Goal: Use online tool/utility

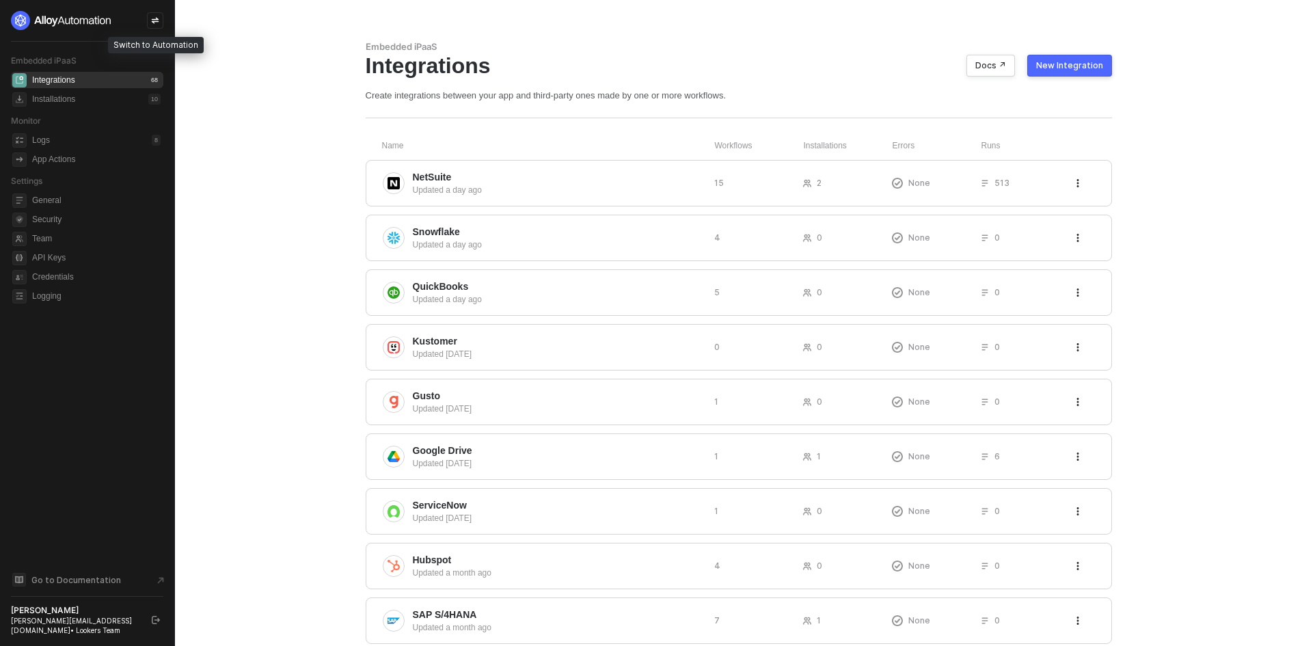
click at [151, 17] on icon "icon-swap" at bounding box center [155, 20] width 8 height 8
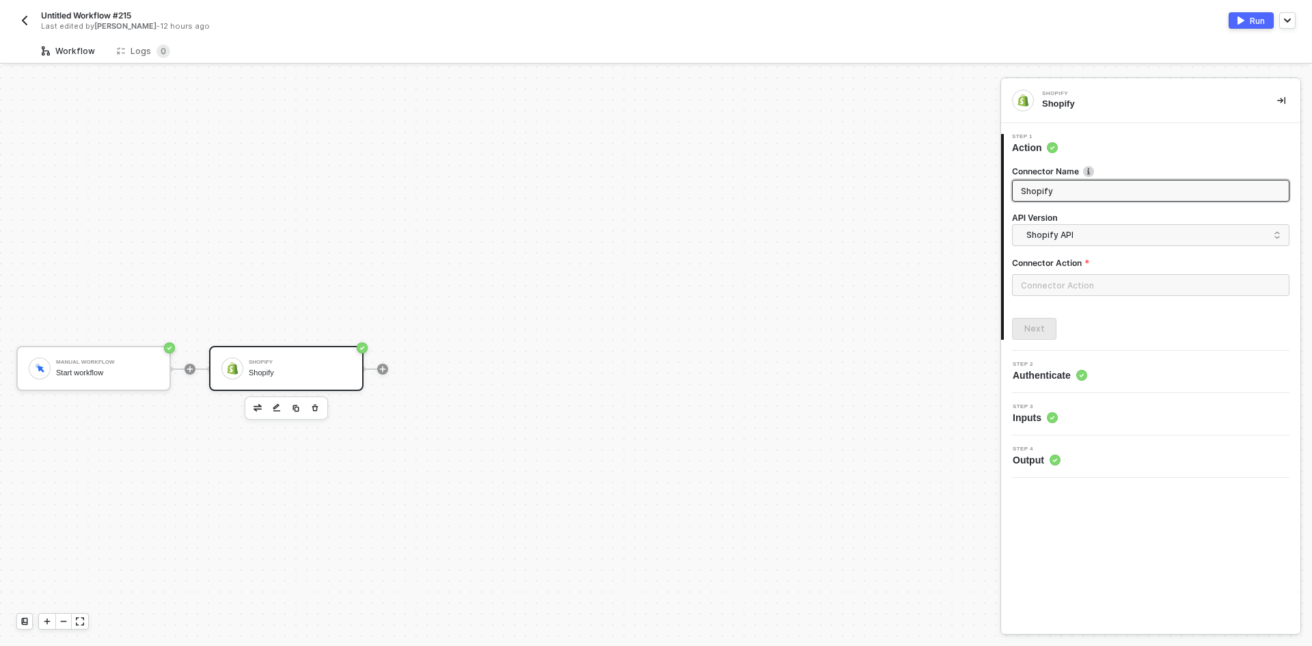
scroll to position [25, 0]
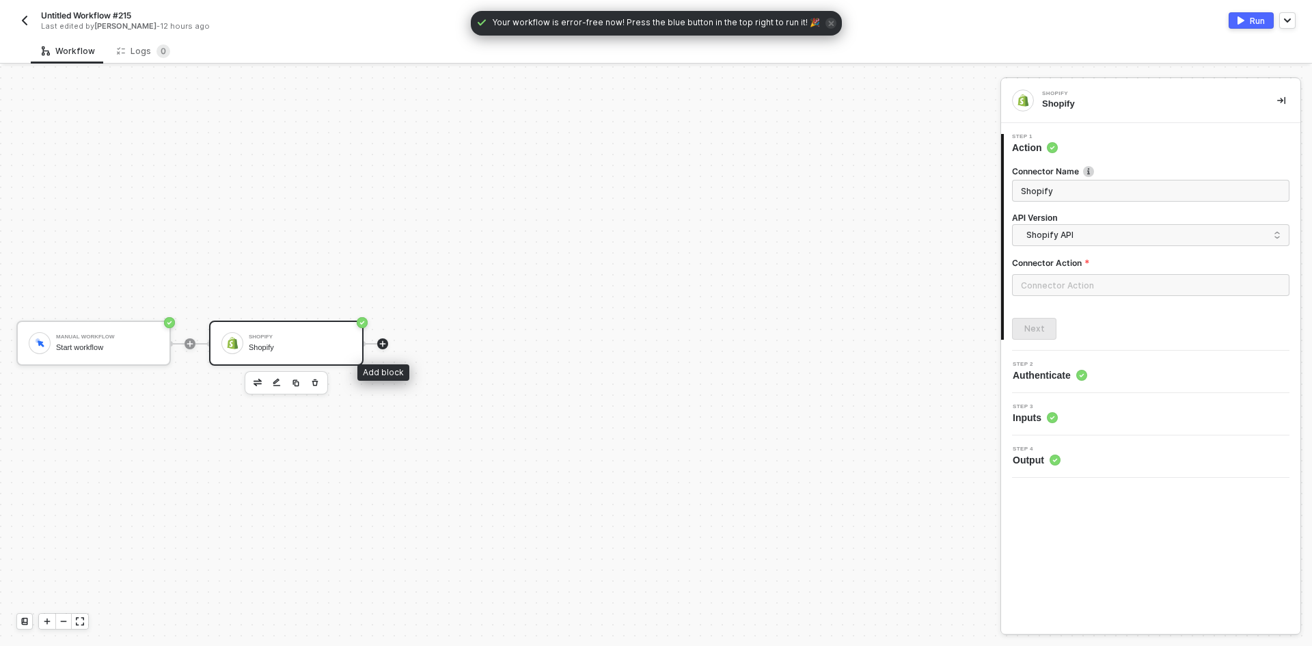
click at [382, 340] on icon "icon-play" at bounding box center [383, 344] width 8 height 8
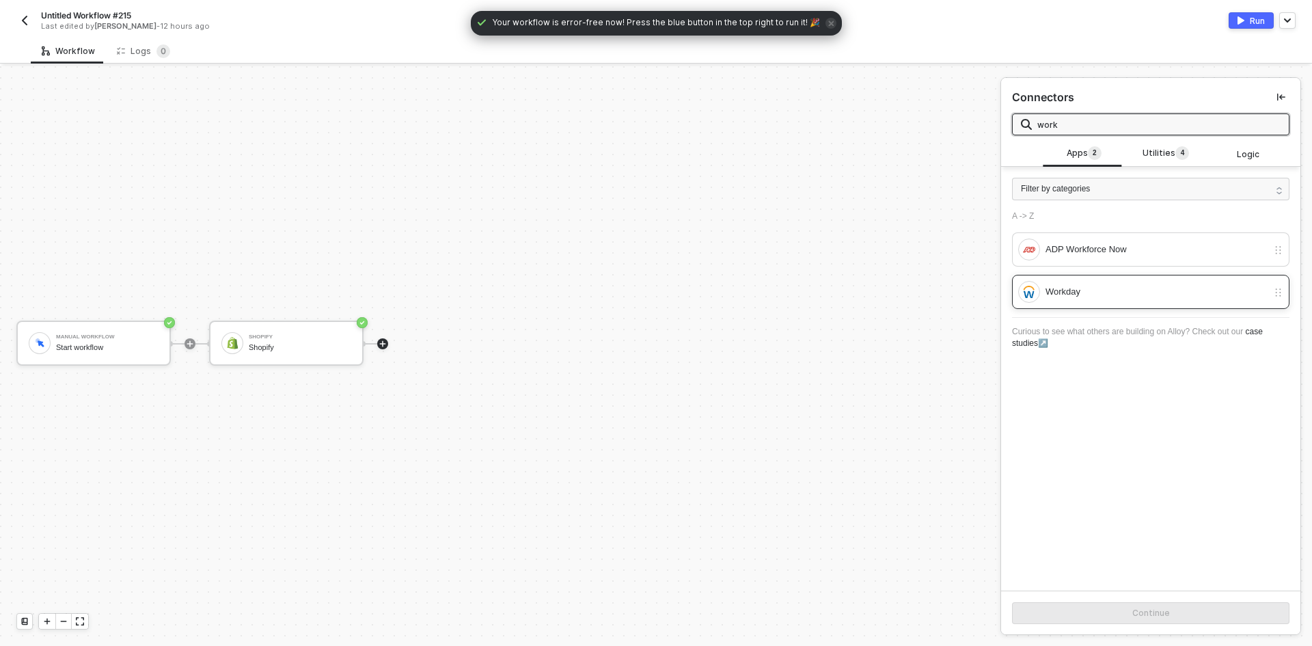
type input "work"
click at [1077, 298] on div "Workday" at bounding box center [1157, 291] width 222 height 15
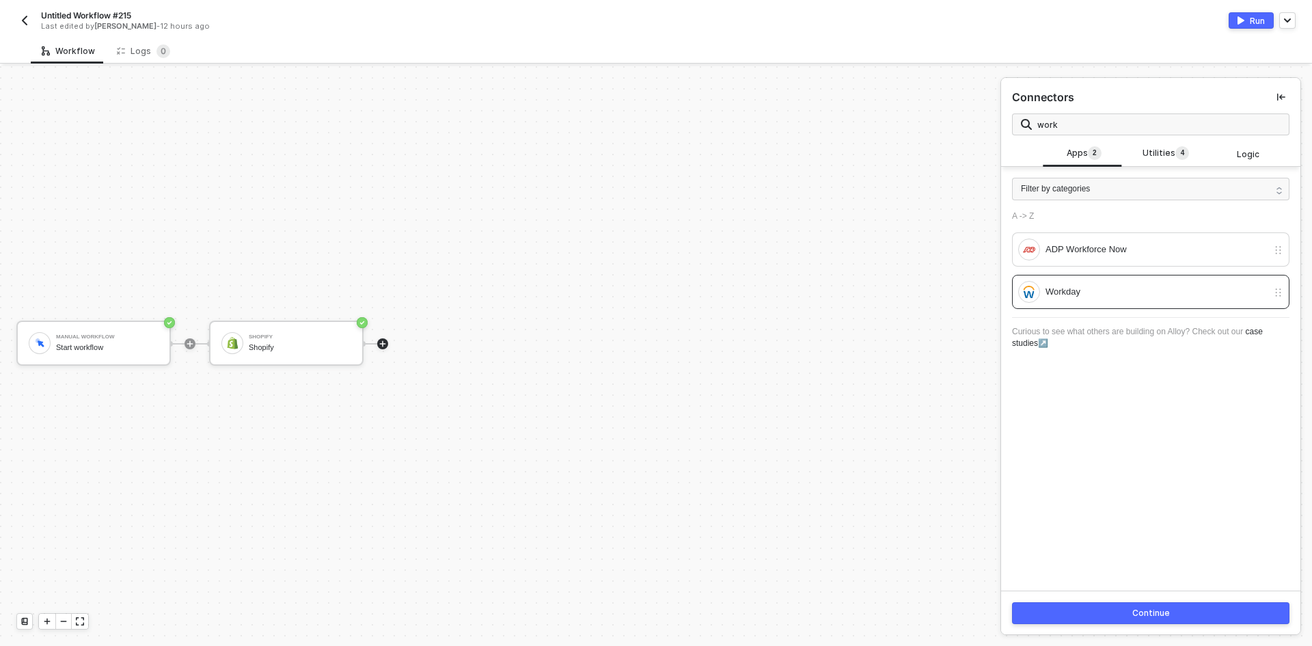
drag, startPoint x: 1138, startPoint y: 608, endPoint x: 1079, endPoint y: 622, distance: 60.4
click at [1137, 608] on div "Continue" at bounding box center [1152, 613] width 38 height 11
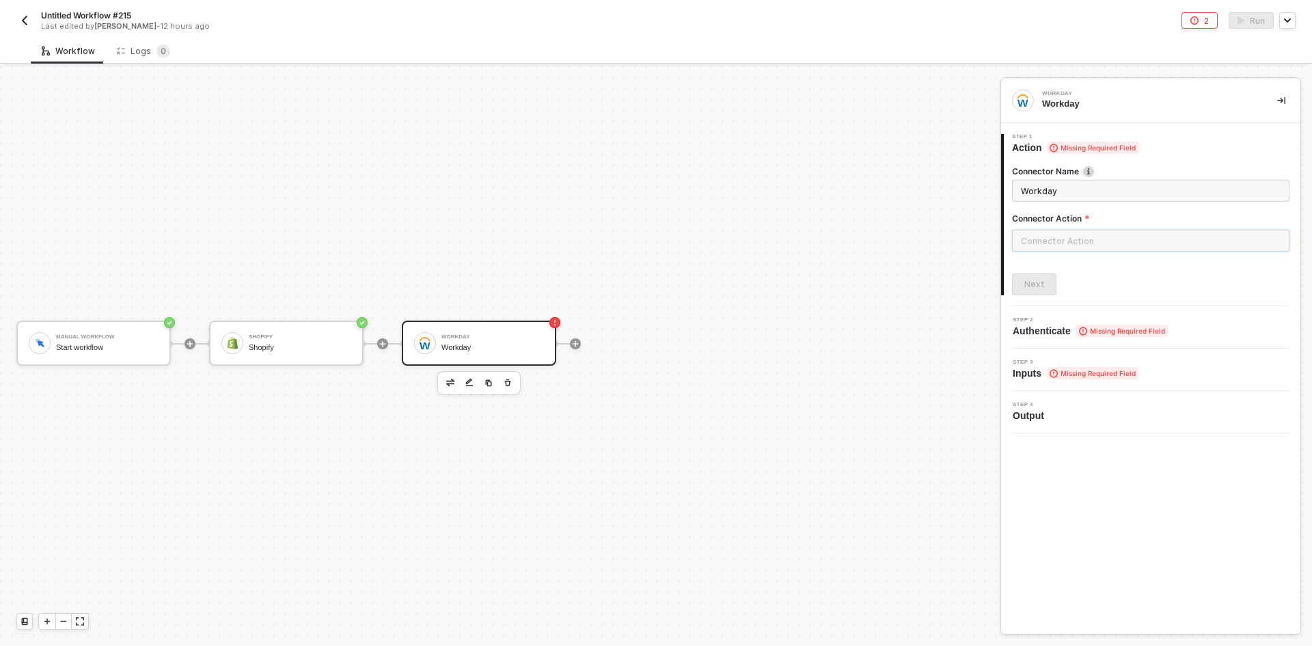
click at [1079, 237] on input "text" at bounding box center [1151, 241] width 278 height 22
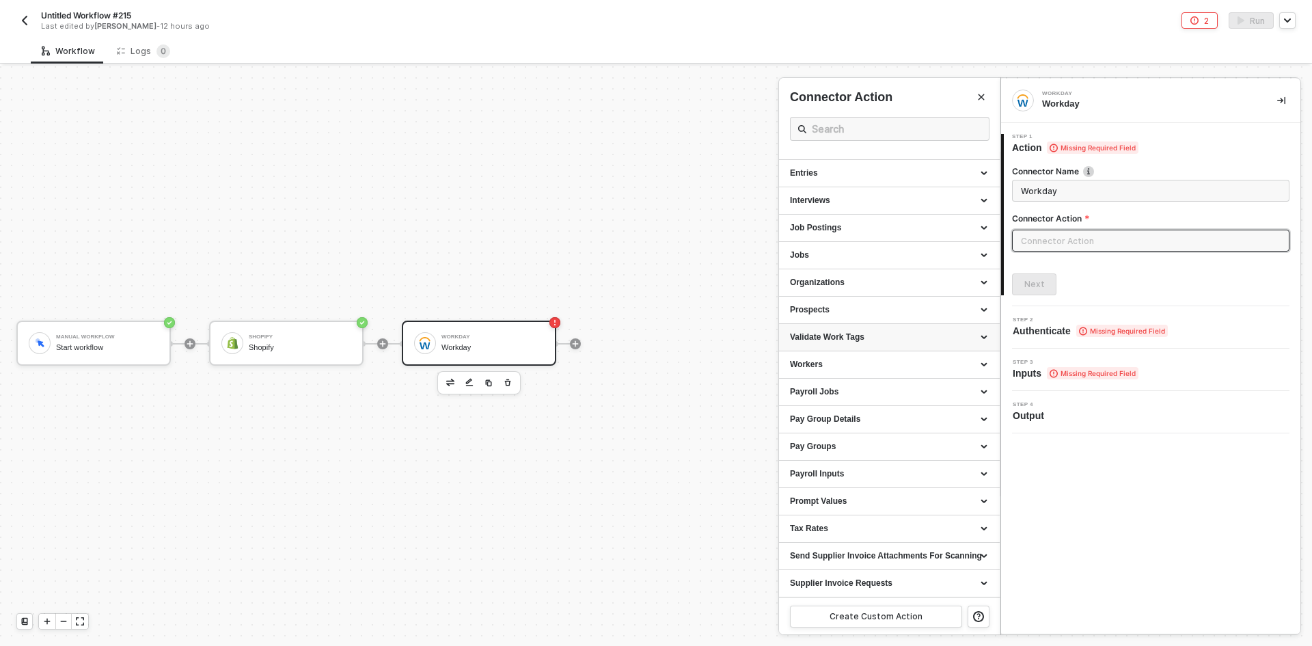
scroll to position [0, 0]
